Goal: Transaction & Acquisition: Purchase product/service

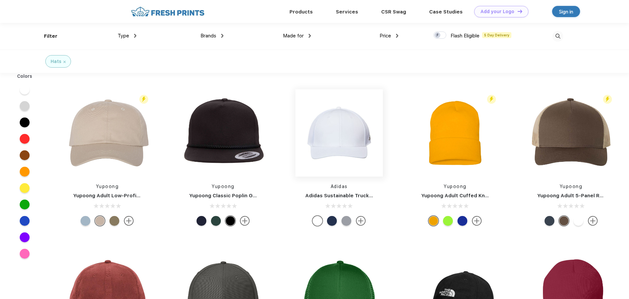
click at [345, 144] on img at bounding box center [338, 132] width 87 height 87
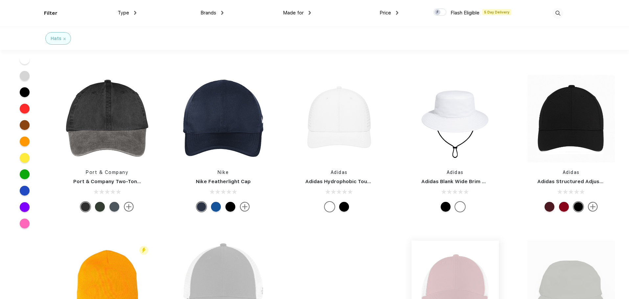
scroll to position [296, 0]
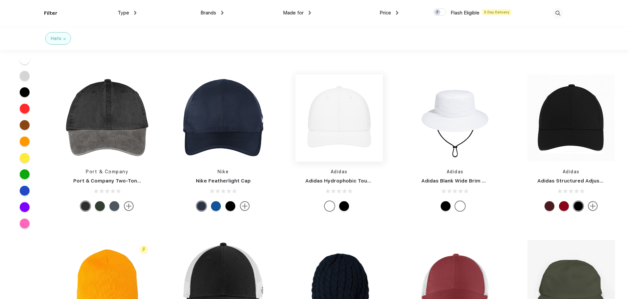
click at [352, 137] on img at bounding box center [338, 118] width 87 height 87
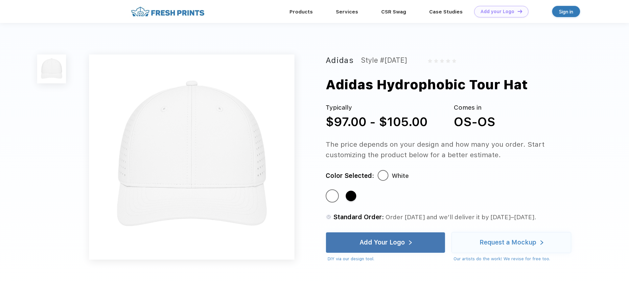
click at [53, 73] on img at bounding box center [51, 69] width 29 height 29
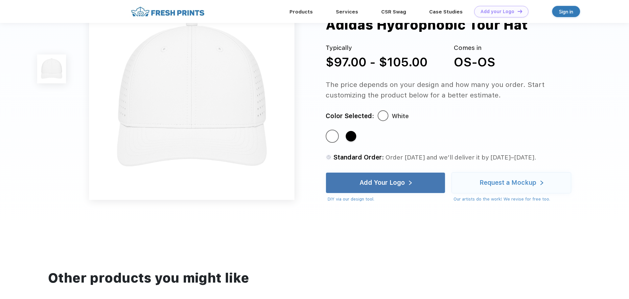
scroll to position [33, 0]
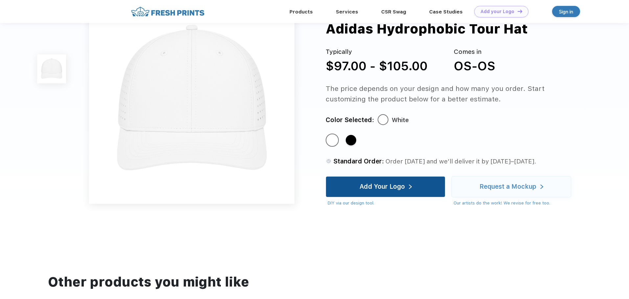
click at [388, 190] on div "Add Your Logo" at bounding box center [381, 187] width 45 height 7
